Goal: Task Accomplishment & Management: Use online tool/utility

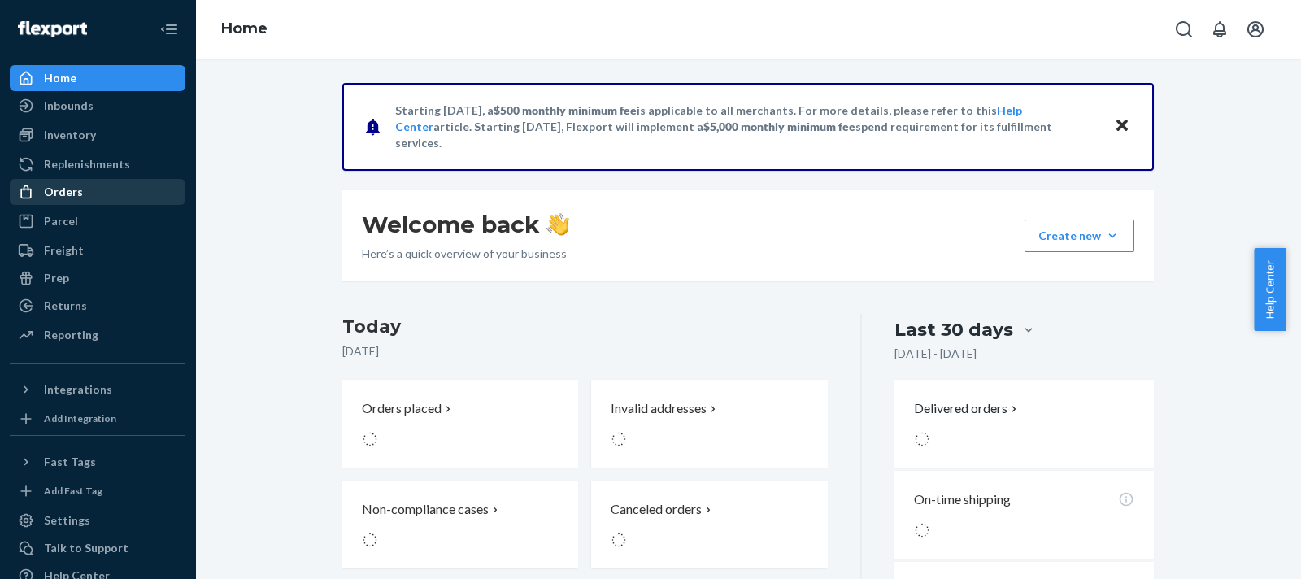
click at [103, 198] on div "Orders" at bounding box center [97, 192] width 172 height 23
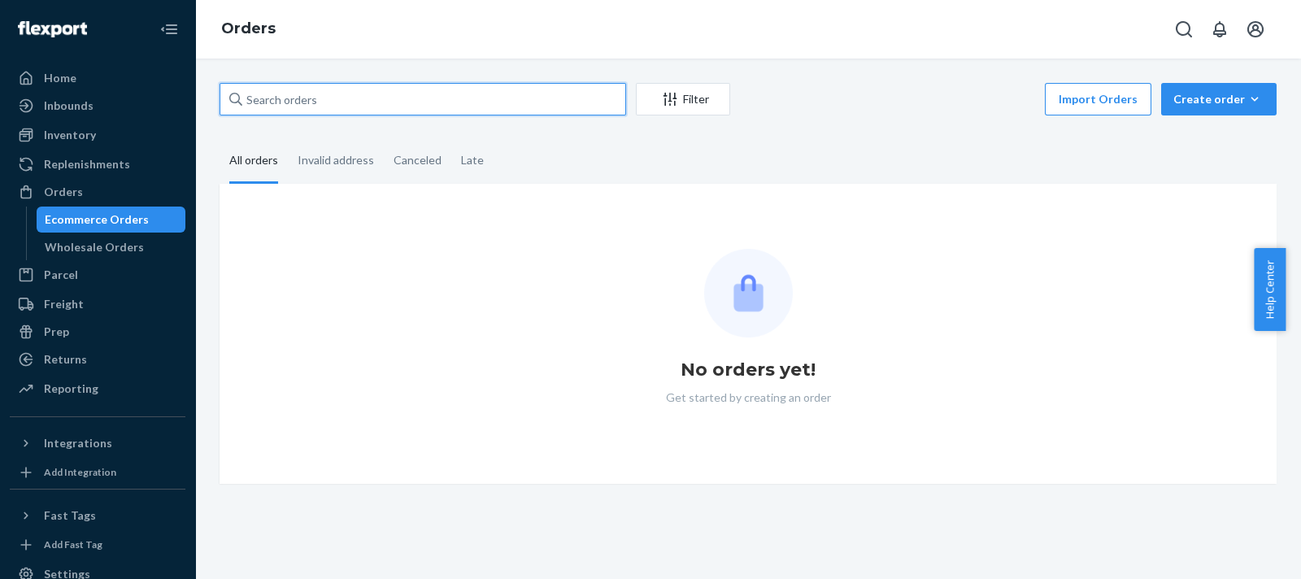
click at [467, 104] on input "text" at bounding box center [423, 99] width 407 height 33
paste input "2748720"
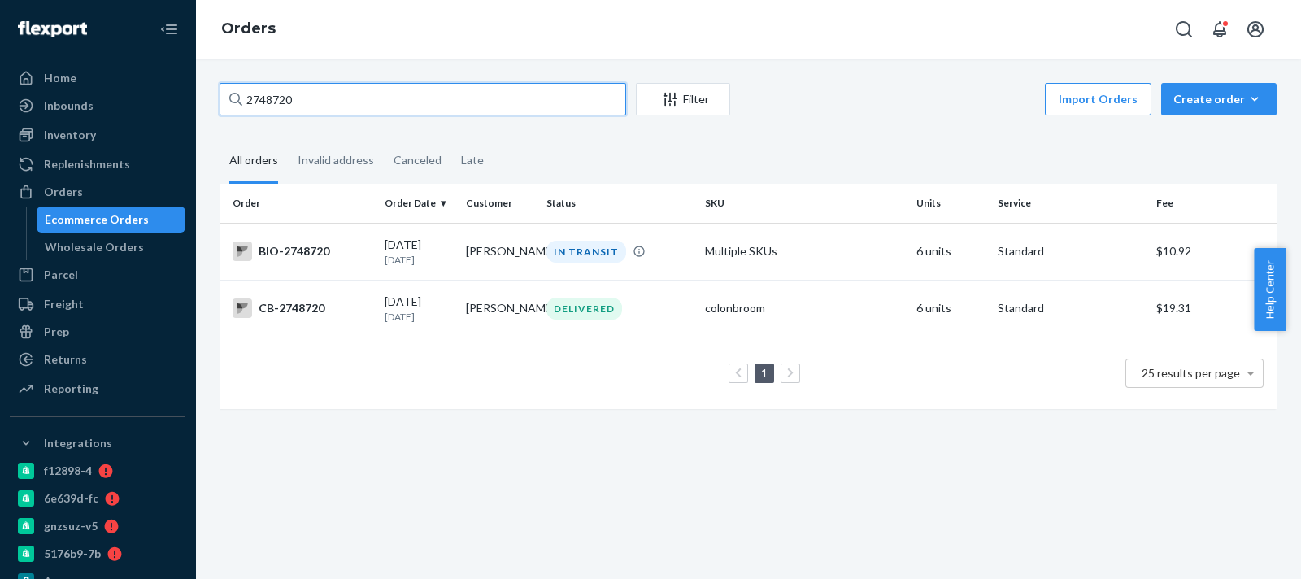
type input "2748720"
click at [333, 235] on td "BIO-2748720" at bounding box center [299, 251] width 159 height 57
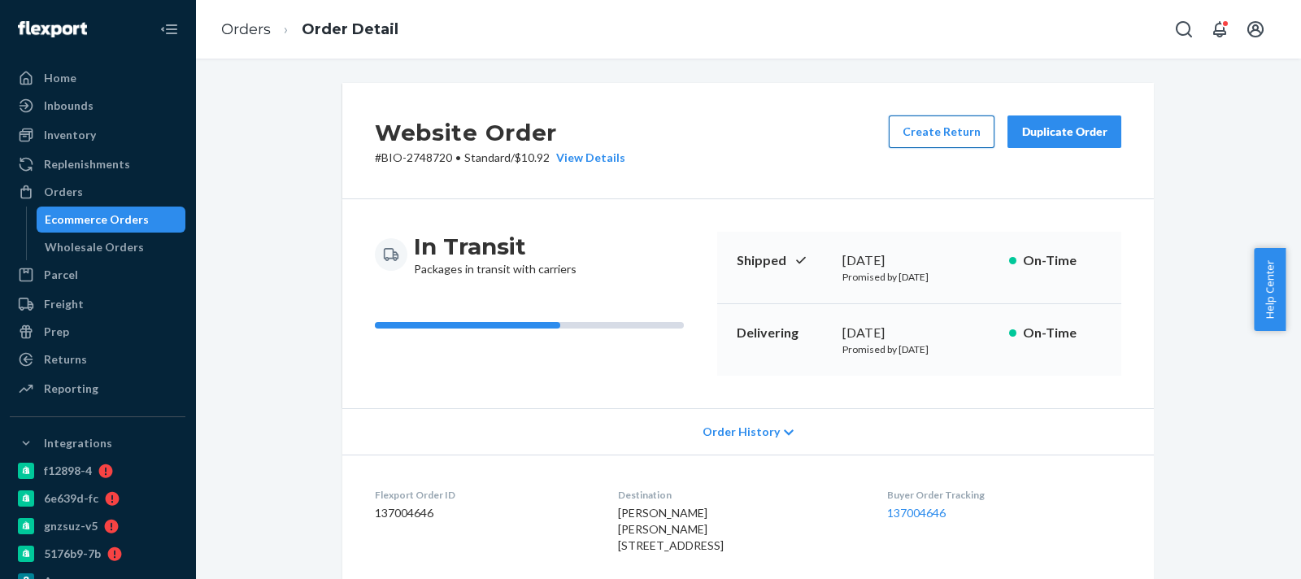
click at [892, 144] on button "Create Return" at bounding box center [942, 131] width 106 height 33
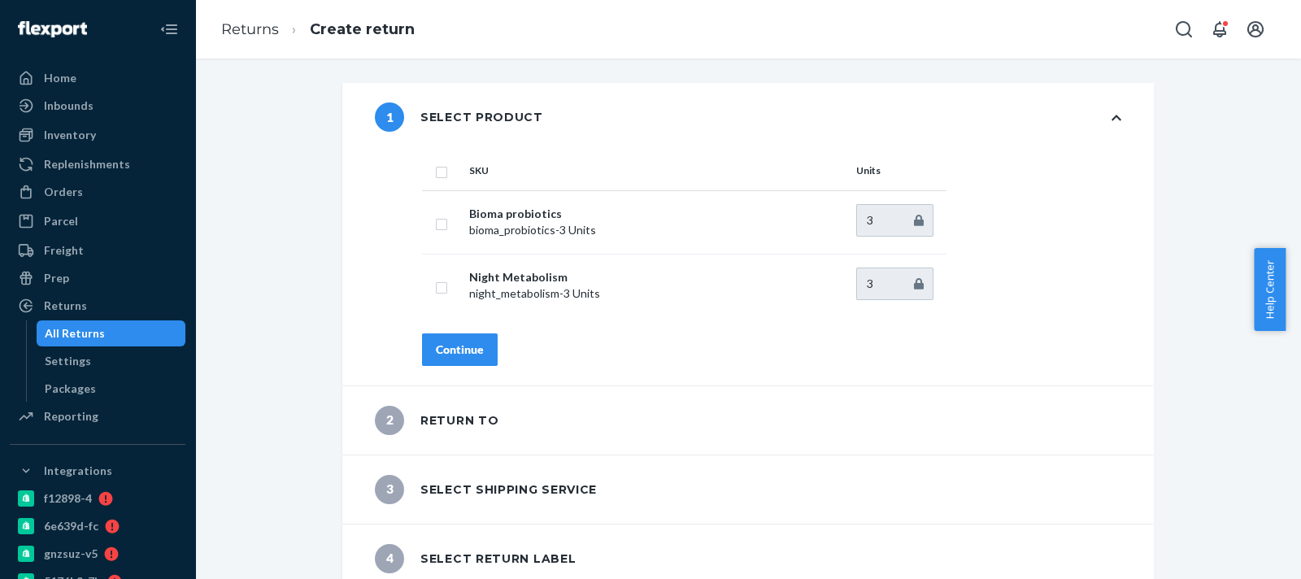
click at [435, 181] on th at bounding box center [442, 170] width 41 height 39
click at [435, 176] on input "checkbox" at bounding box center [441, 170] width 13 height 17
checkbox input "true"
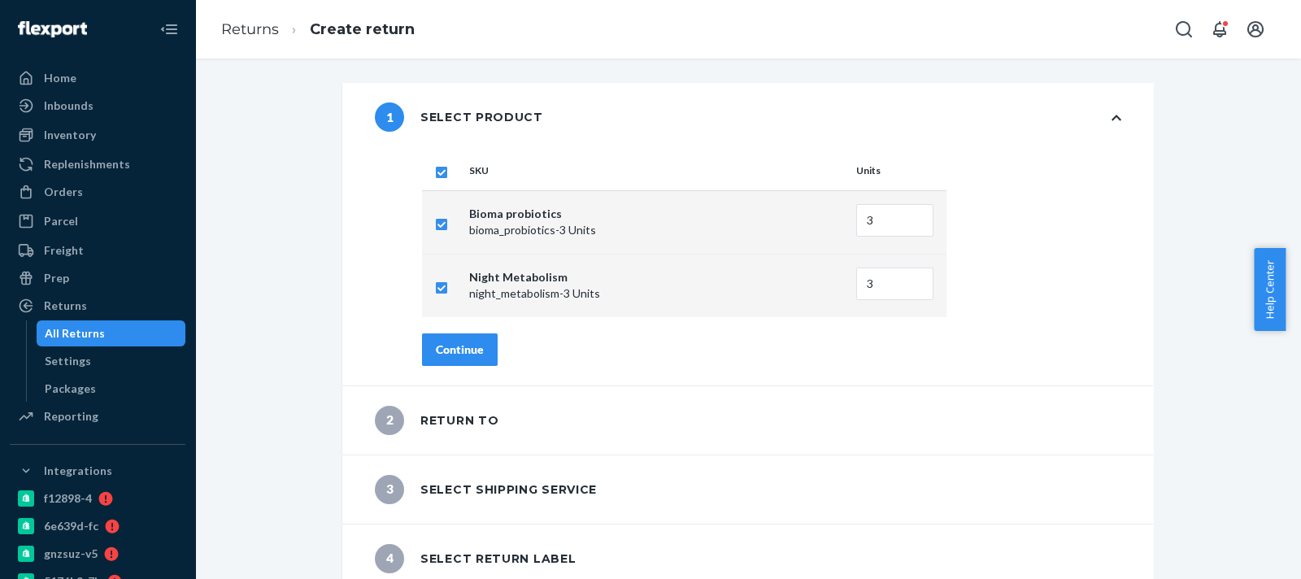
click at [444, 345] on div "Continue" at bounding box center [460, 350] width 48 height 16
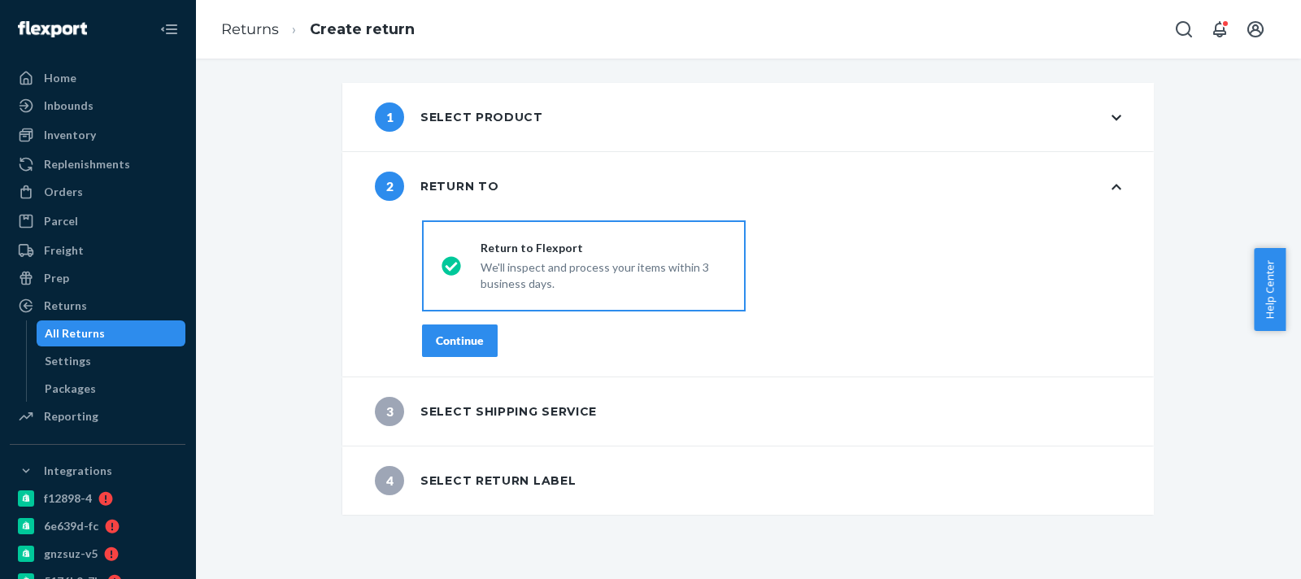
click at [443, 336] on div "Continue" at bounding box center [460, 341] width 48 height 16
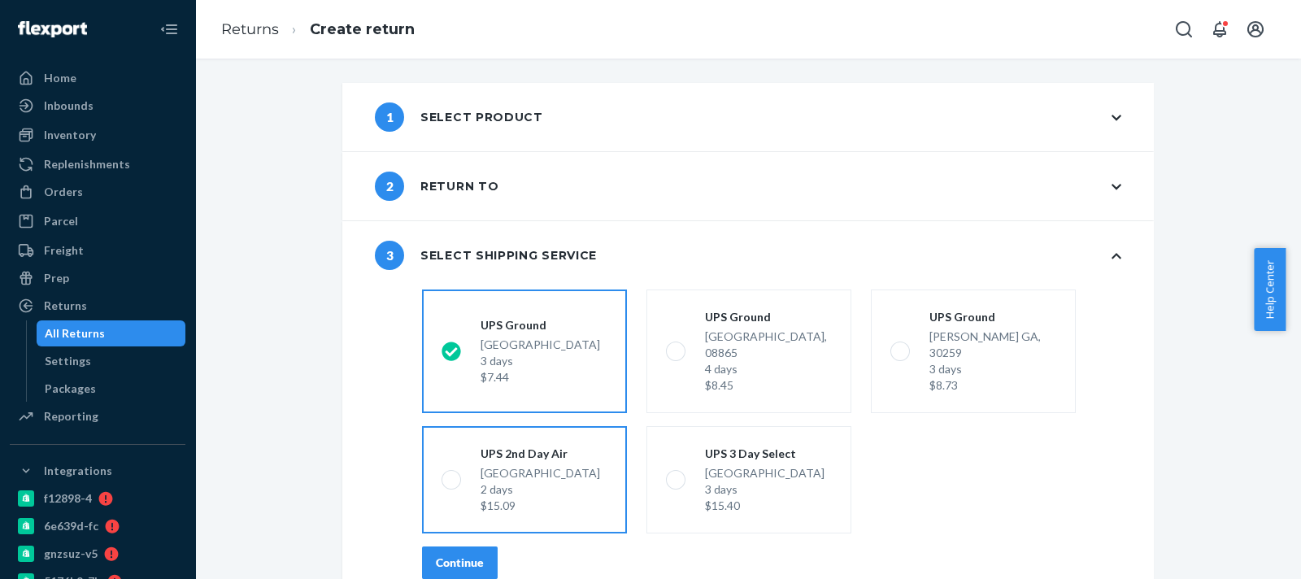
scroll to position [72, 0]
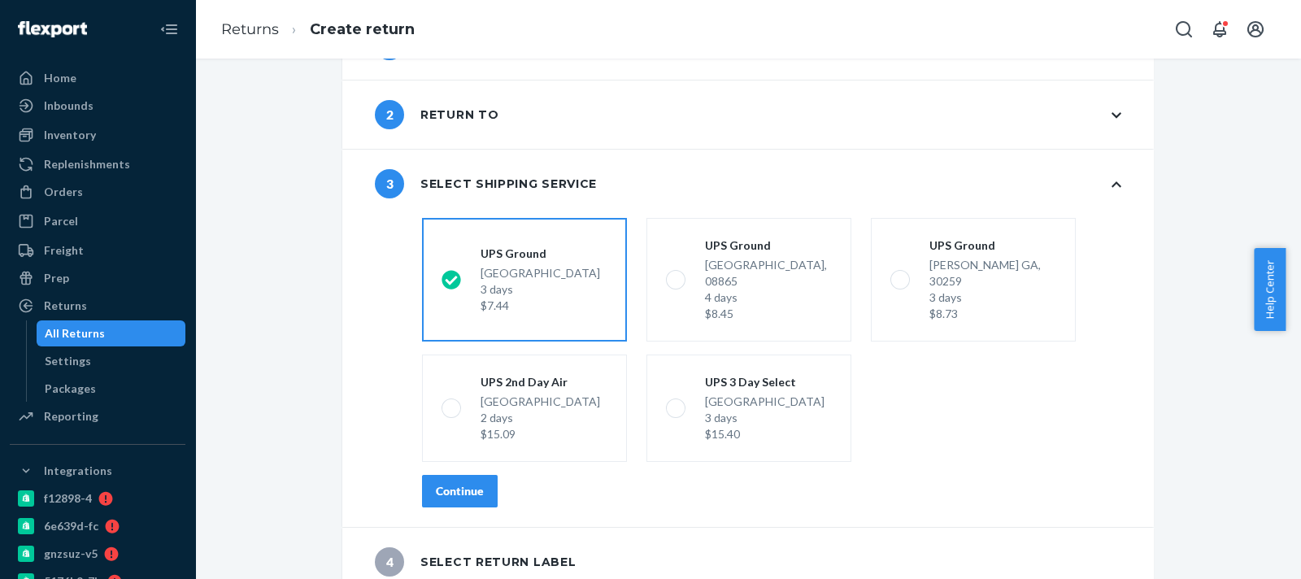
click at [469, 483] on div "Continue" at bounding box center [460, 491] width 48 height 16
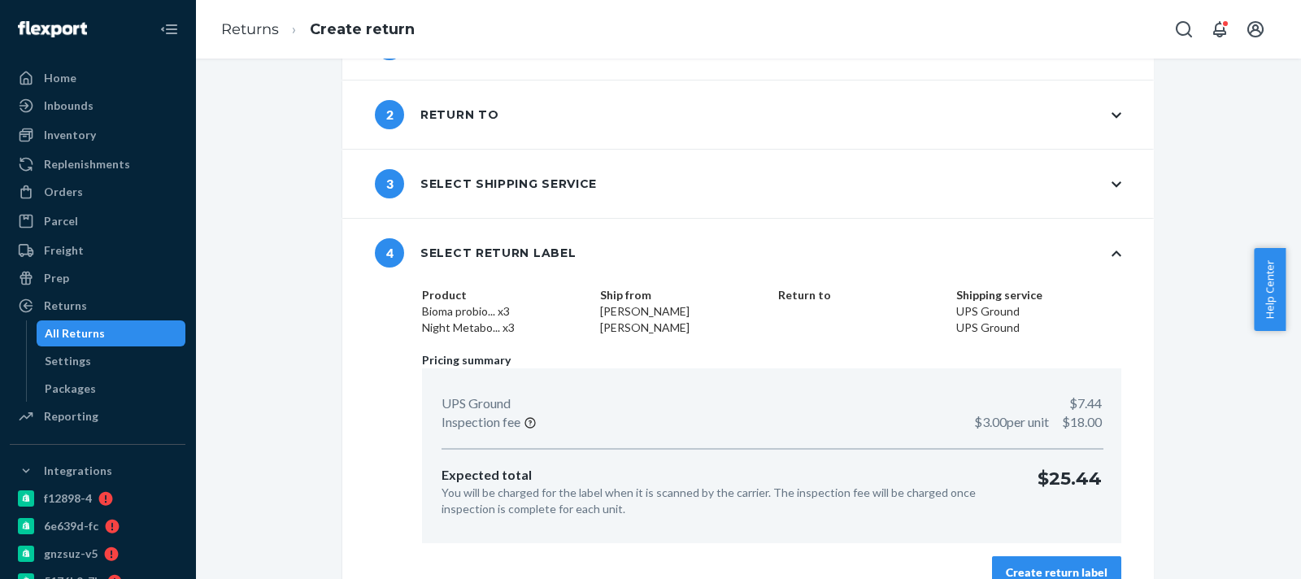
scroll to position [100, 0]
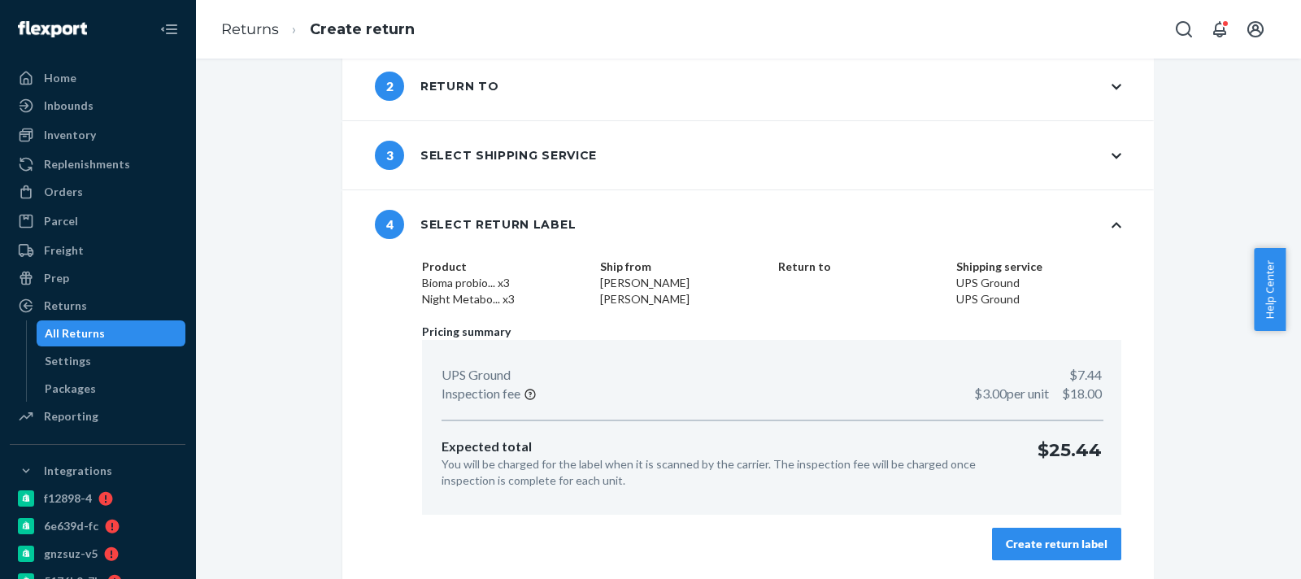
click at [1035, 542] on div "Create return label" at bounding box center [1057, 544] width 102 height 16
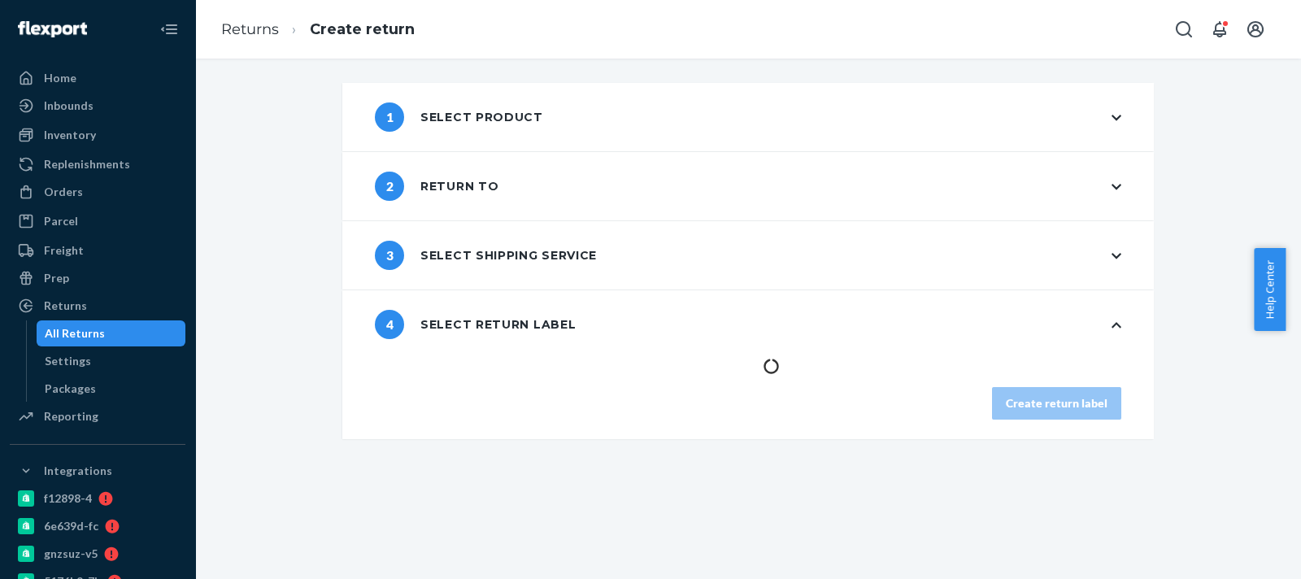
scroll to position [0, 0]
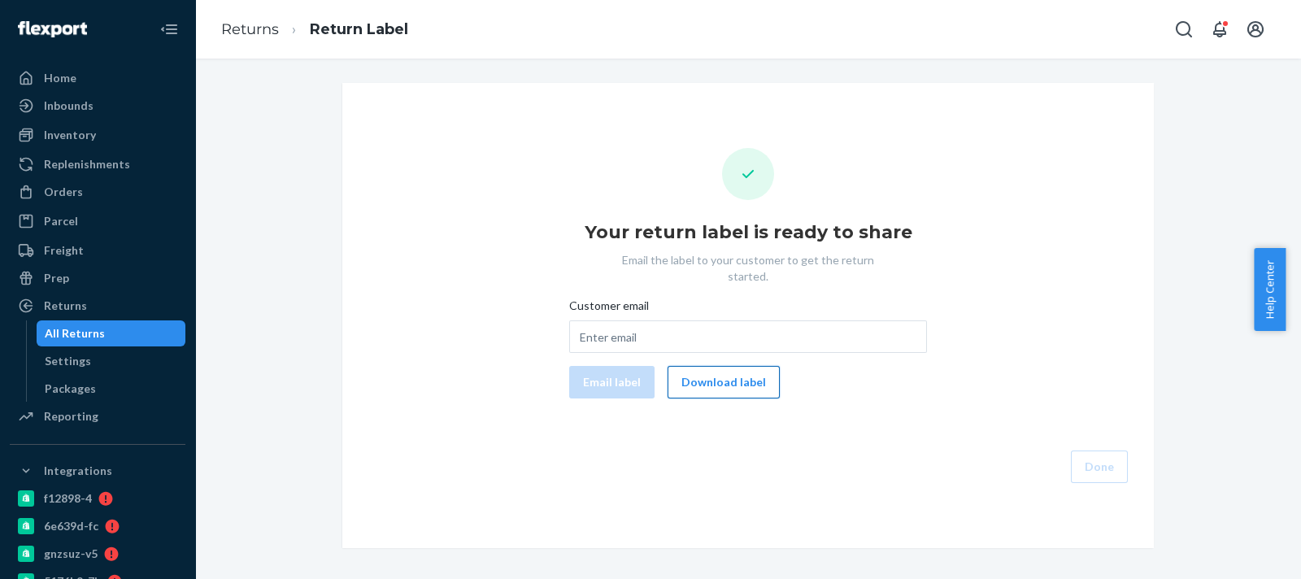
click at [718, 366] on button "Download label" at bounding box center [724, 382] width 112 height 33
